Goal: Task Accomplishment & Management: Use online tool/utility

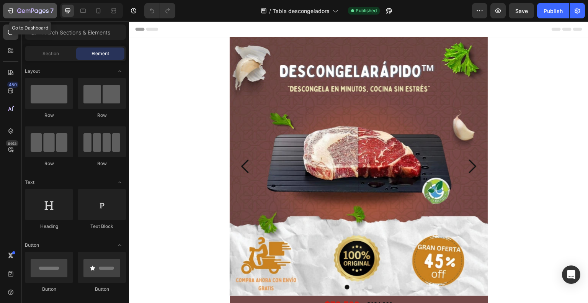
click at [15, 14] on div "7" at bounding box center [30, 10] width 47 height 9
click at [15, 11] on div "7" at bounding box center [30, 10] width 47 height 9
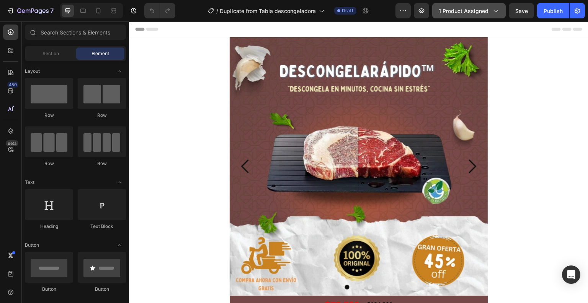
click at [459, 11] on span "1 product assigned" at bounding box center [464, 11] width 50 height 8
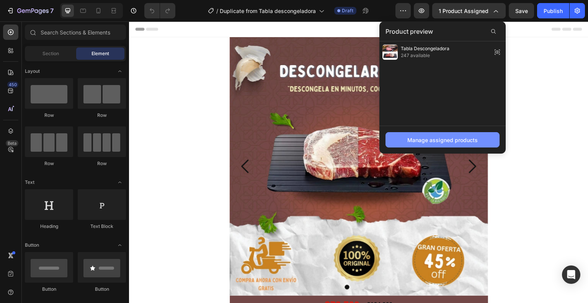
click at [469, 145] on button "Manage assigned products" at bounding box center [443, 139] width 114 height 15
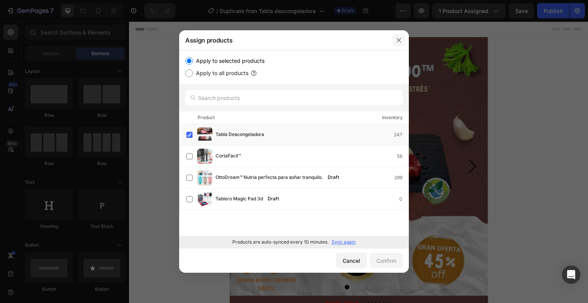
click at [399, 41] on icon "button" at bounding box center [399, 40] width 6 height 6
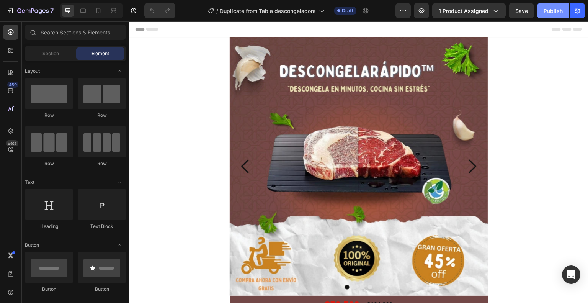
click at [551, 5] on button "Publish" at bounding box center [553, 10] width 32 height 15
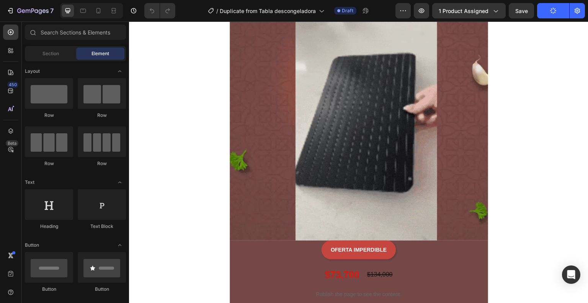
scroll to position [1130, 0]
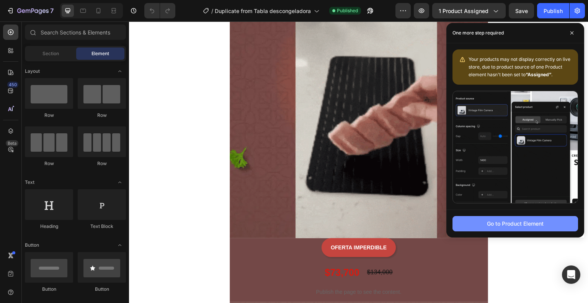
click at [539, 225] on div "Go to Product Element" at bounding box center [515, 223] width 57 height 8
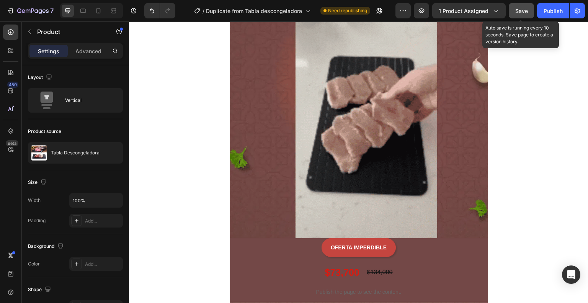
click at [516, 9] on span "Save" at bounding box center [521, 11] width 13 height 7
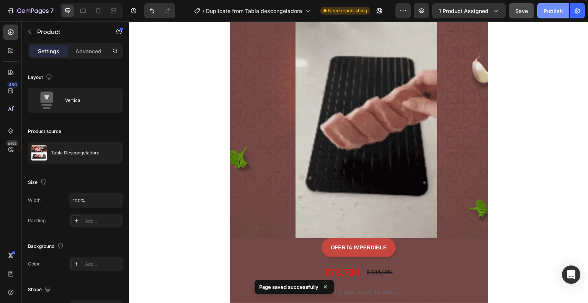
click at [555, 9] on div "Publish" at bounding box center [553, 11] width 19 height 8
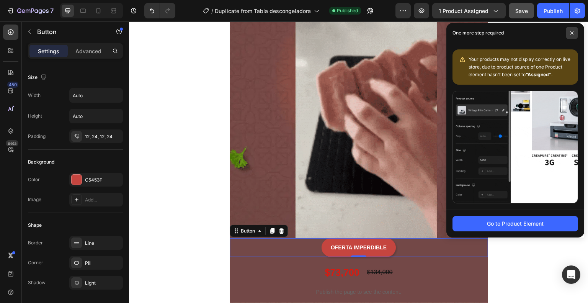
click at [568, 32] on span at bounding box center [572, 33] width 12 height 12
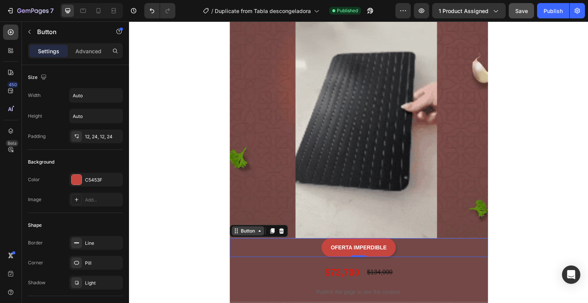
click at [257, 228] on icon at bounding box center [260, 231] width 6 height 6
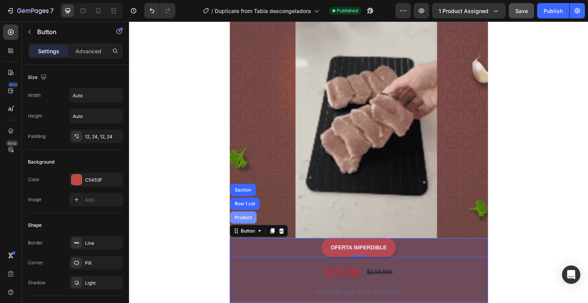
click at [242, 216] on div "Product" at bounding box center [243, 217] width 20 height 5
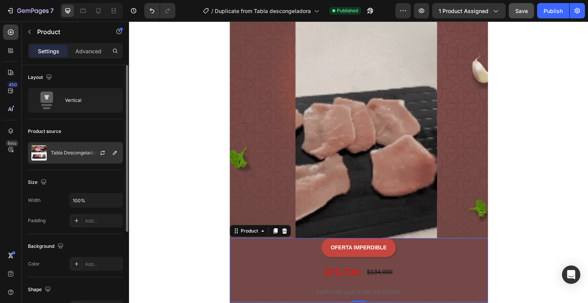
click at [83, 145] on div "Tabla Descongeladora" at bounding box center [75, 152] width 95 height 21
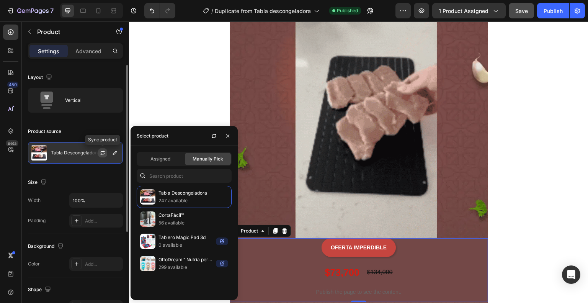
click at [101, 151] on icon "button" at bounding box center [103, 153] width 6 height 6
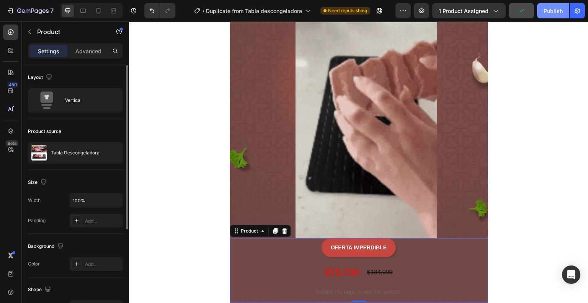
click at [556, 11] on div "Publish" at bounding box center [553, 11] width 19 height 8
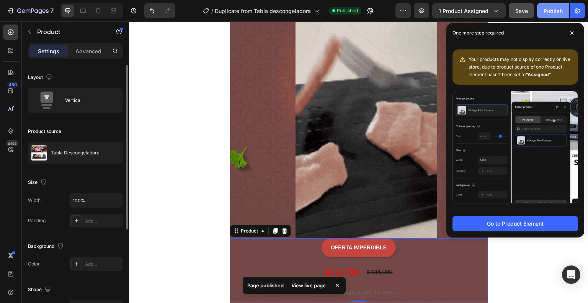
click at [556, 11] on div "Publish" at bounding box center [553, 11] width 19 height 8
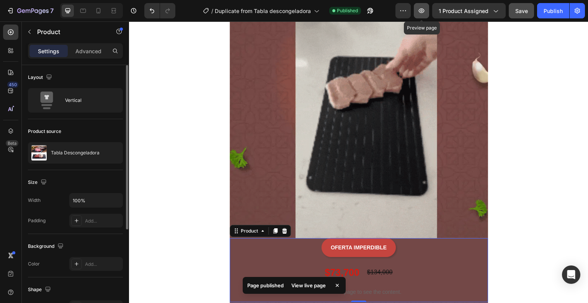
click at [425, 7] on icon "button" at bounding box center [422, 11] width 8 height 8
